Goal: Task Accomplishment & Management: Manage account settings

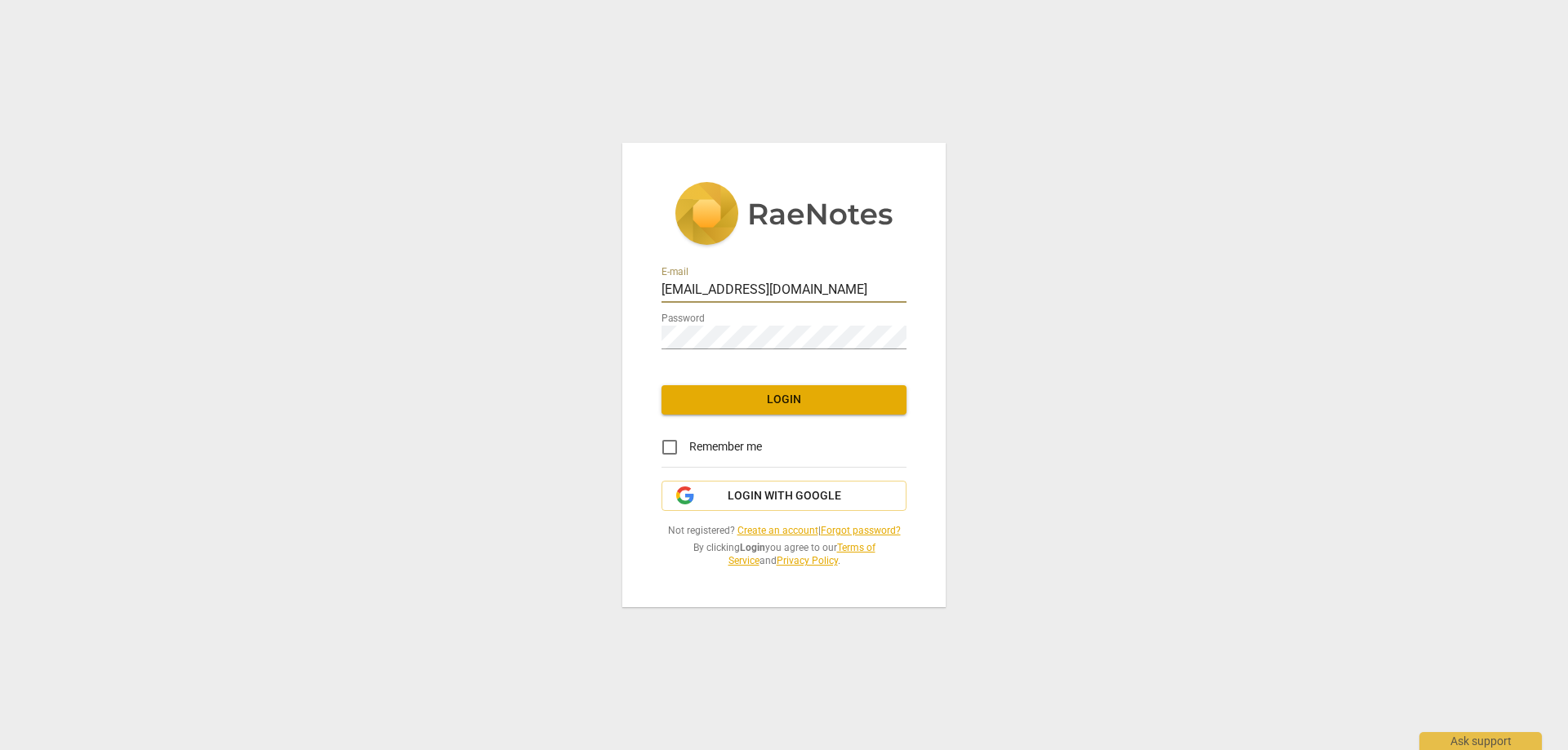
drag, startPoint x: 781, startPoint y: 290, endPoint x: 557, endPoint y: 234, distance: 230.9
click at [557, 234] on div "E-mail [EMAIL_ADDRESS][DOMAIN_NAME] Password Login Remember me Login with Googl…" at bounding box center [784, 375] width 1568 height 750
click at [791, 289] on input "[EMAIL_ADDRESS][DOMAIN_NAME]" at bounding box center [783, 291] width 245 height 24
drag, startPoint x: 791, startPoint y: 289, endPoint x: 617, endPoint y: 251, distance: 178.1
click at [617, 251] on div "E-mail [EMAIL_ADDRESS][DOMAIN_NAME] Password Login Remember me Login with Googl…" at bounding box center [784, 375] width 1568 height 750
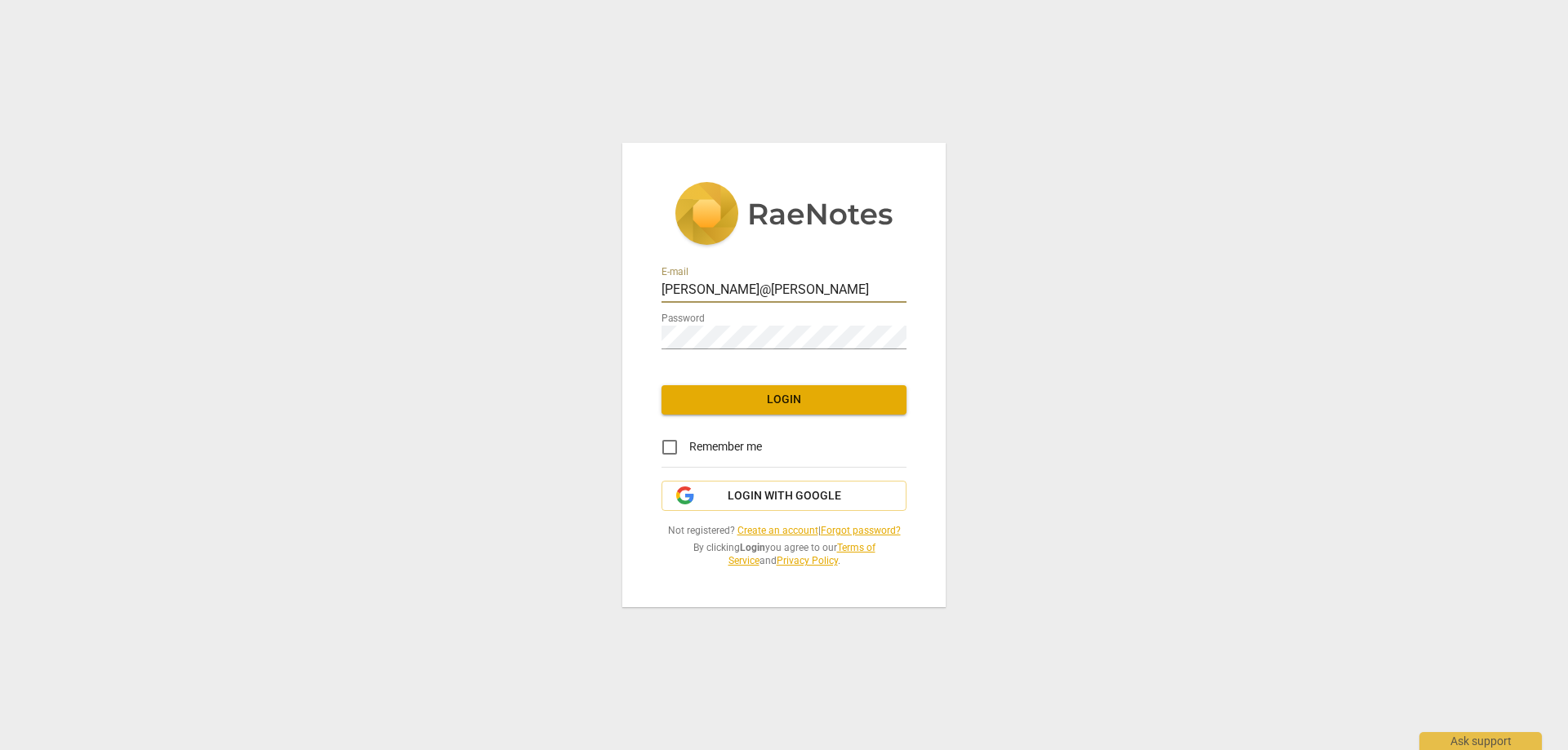
type input "[PERSON_NAME][EMAIL_ADDRESS][DOMAIN_NAME]"
click at [756, 393] on span "Login" at bounding box center [784, 399] width 219 height 16
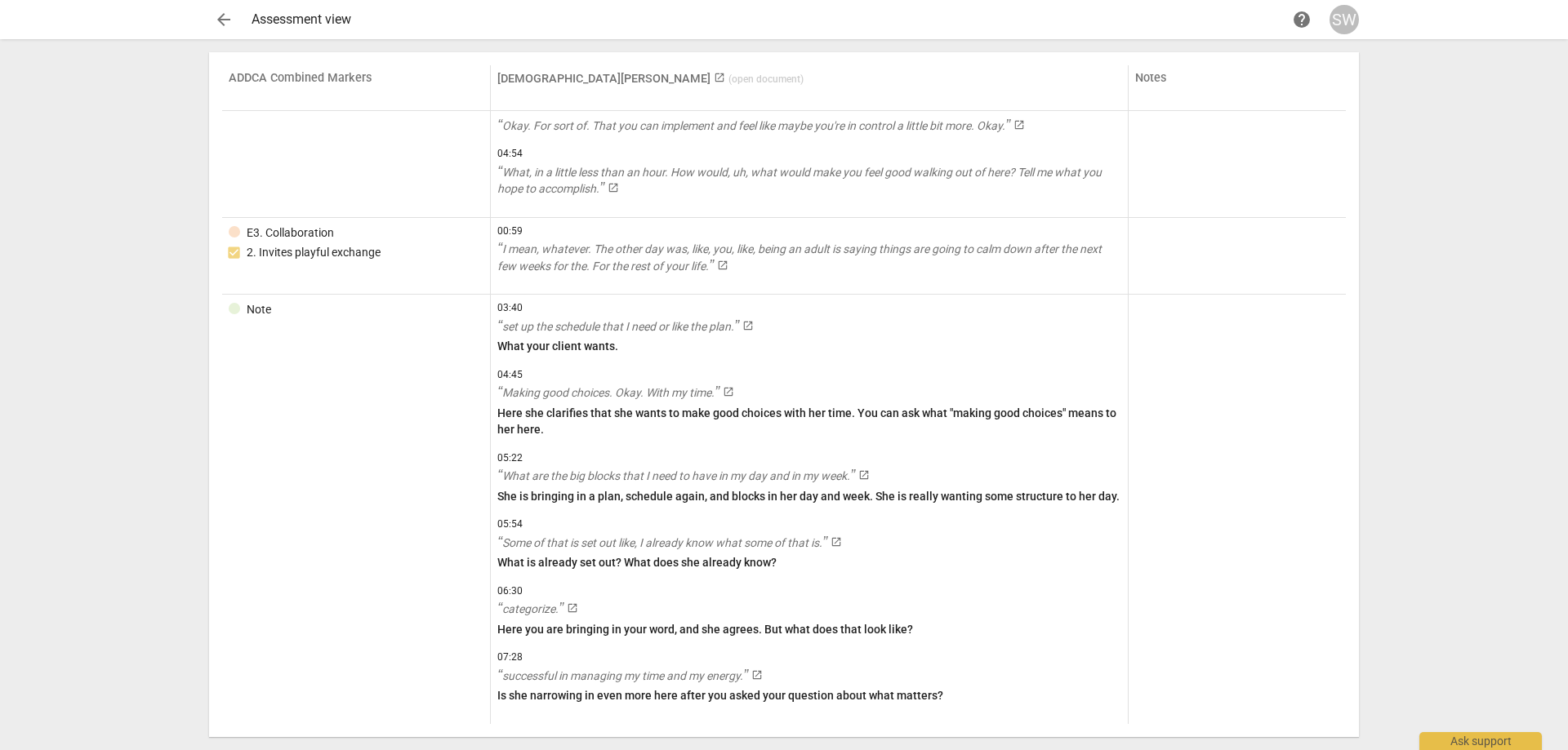
scroll to position [3057, 0]
